Goal: Navigation & Orientation: Find specific page/section

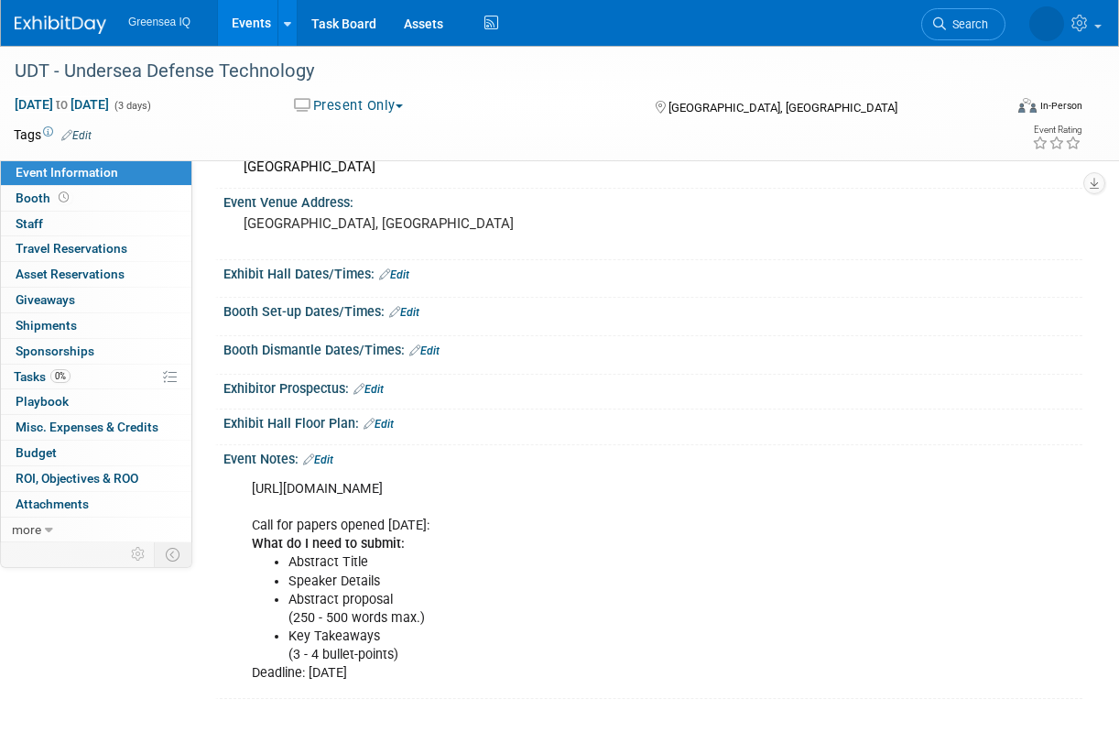
click at [252, 21] on link "Events" at bounding box center [251, 23] width 67 height 46
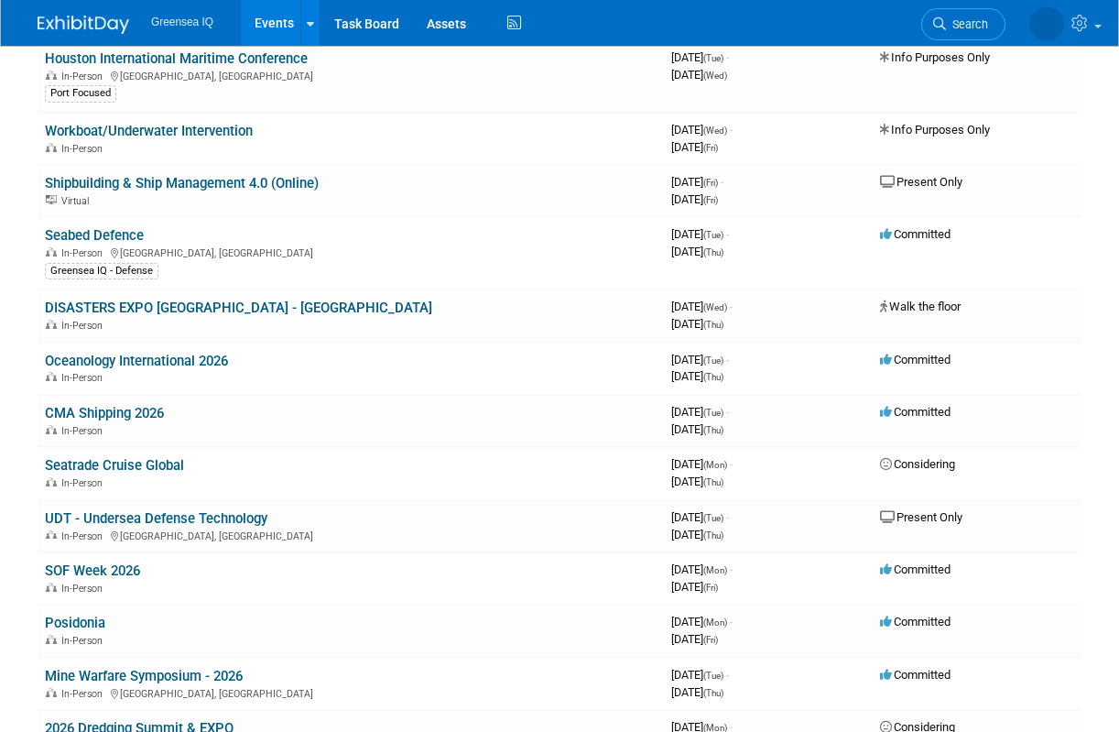
scroll to position [414, 0]
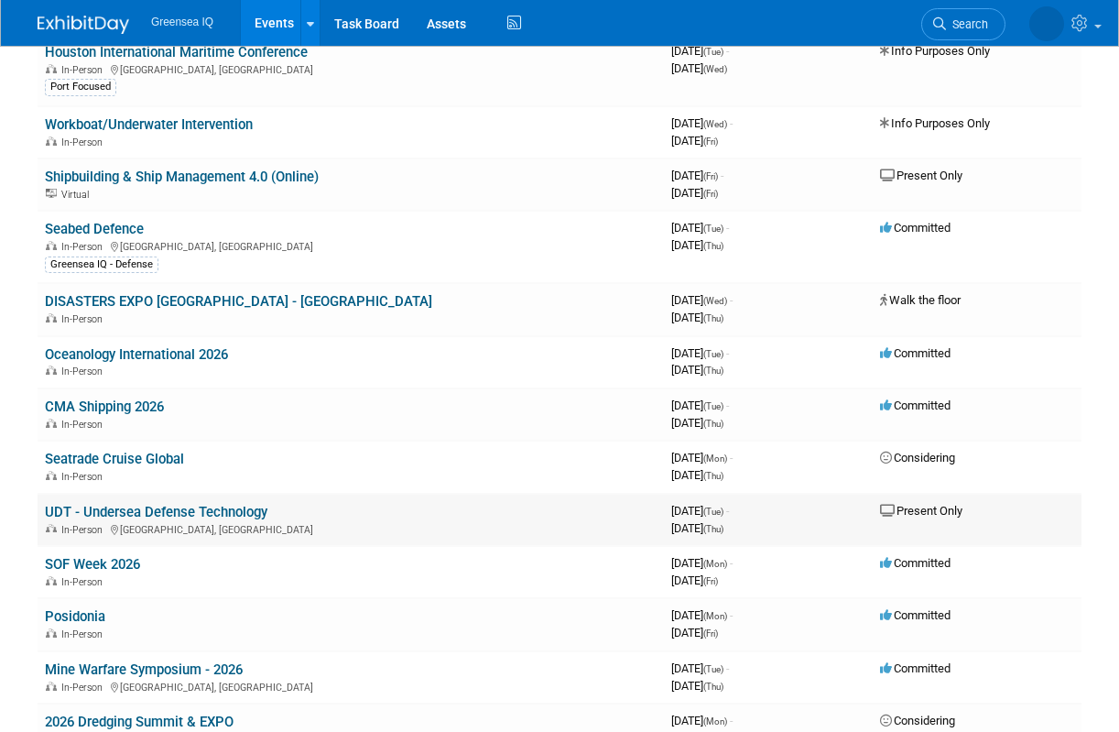
drag, startPoint x: 277, startPoint y: 513, endPoint x: 39, endPoint y: 513, distance: 237.2
click at [39, 513] on td "UDT - Undersea Defense Technology In-Person London, United Kingdom" at bounding box center [351, 520] width 626 height 52
copy link "UDT - Undersea Defense Technology"
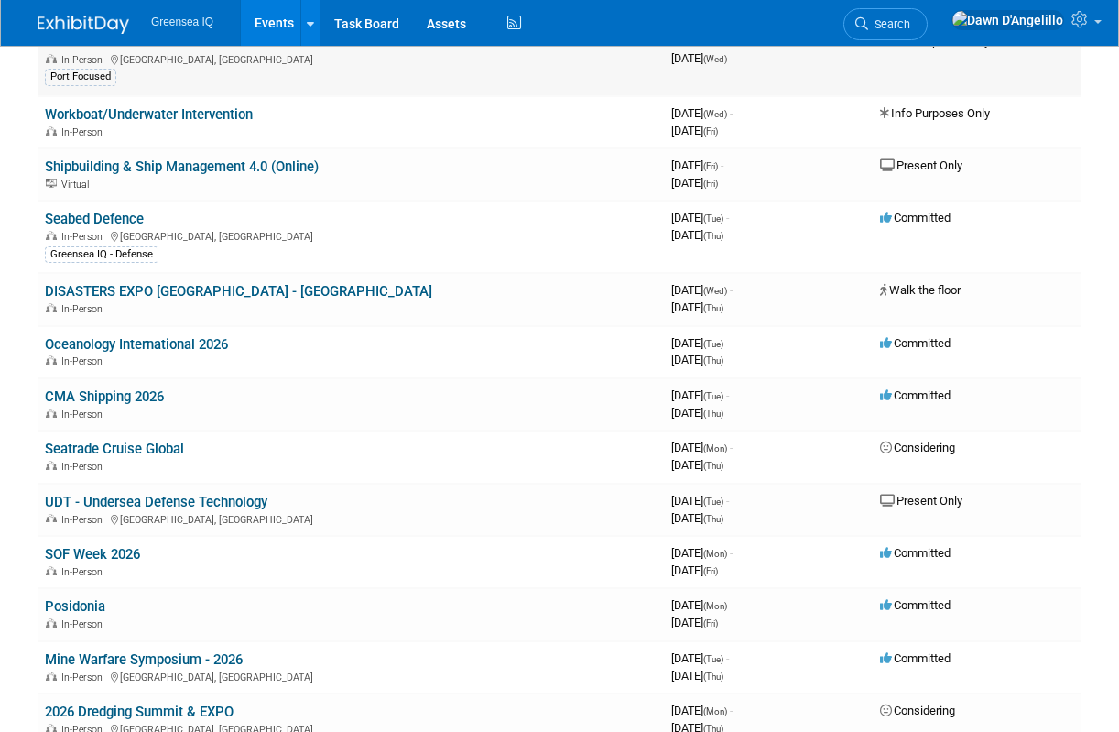
scroll to position [503, 0]
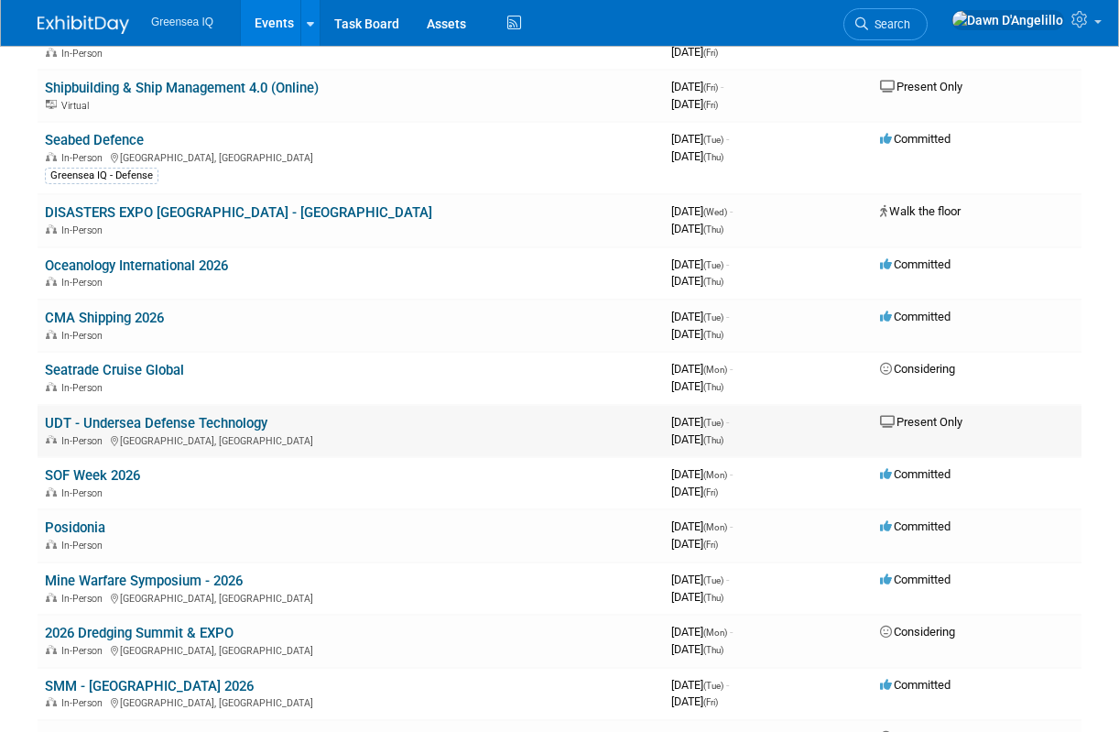
click at [201, 426] on link "UDT - Undersea Defense Technology" at bounding box center [156, 423] width 223 height 16
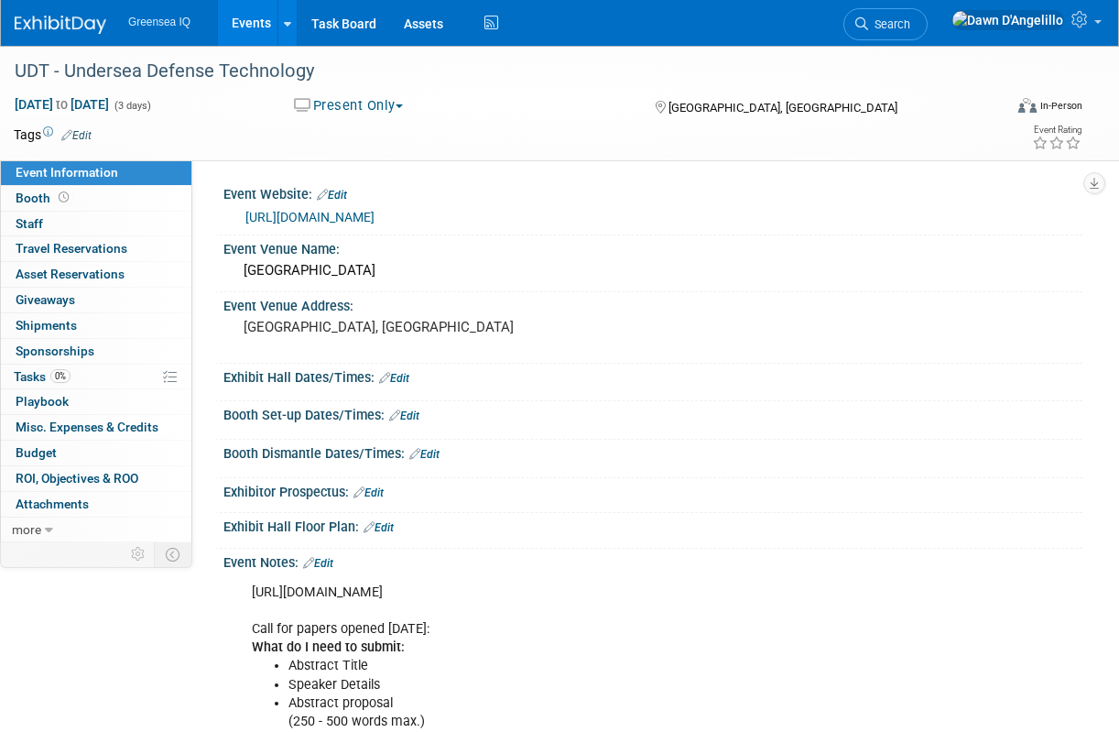
click at [255, 23] on link "Events" at bounding box center [251, 23] width 67 height 46
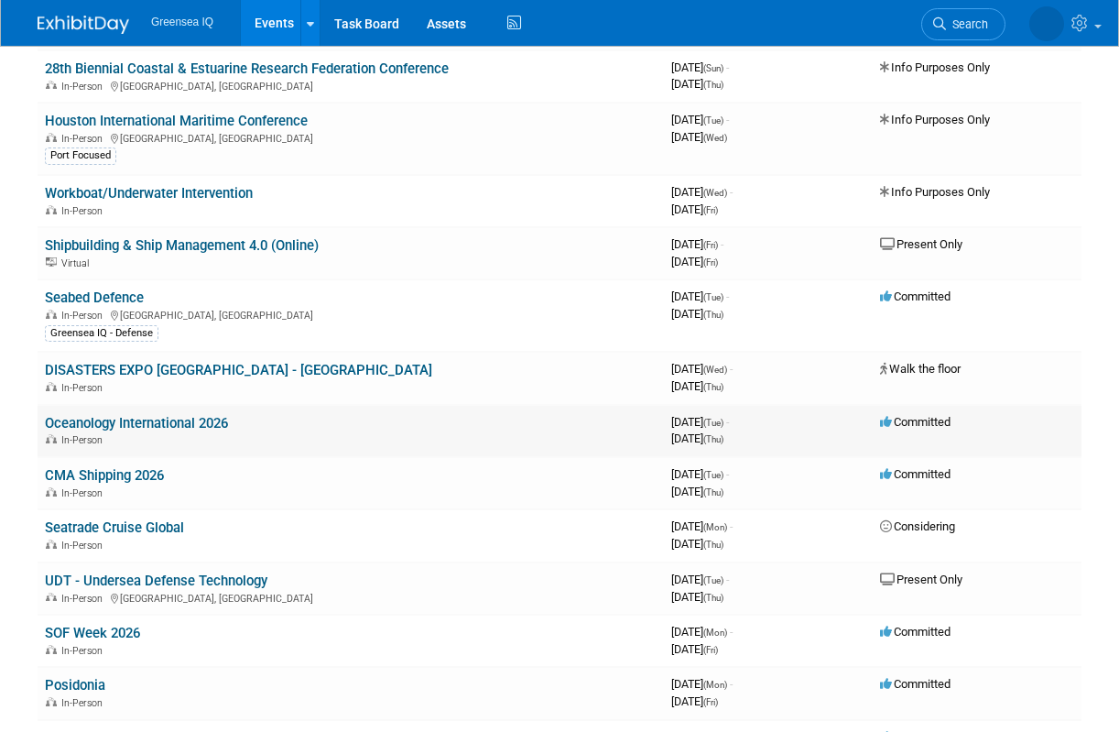
scroll to position [346, 0]
click at [138, 420] on link "Oceanology International 2026" at bounding box center [136, 422] width 183 height 16
